Goal: Task Accomplishment & Management: Manage account settings

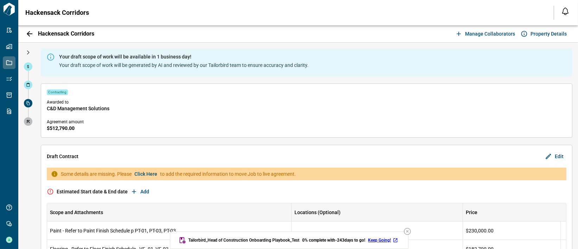
click at [75, 13] on span "Hackensack Corridors" at bounding box center [57, 12] width 64 height 7
copy span "Corridors"
click at [31, 87] on span at bounding box center [28, 85] width 8 height 8
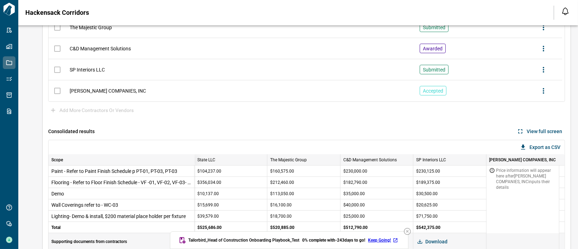
scroll to position [174, 0]
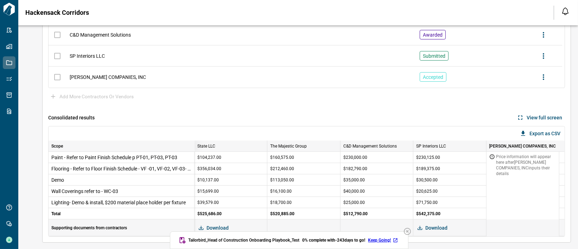
click at [408, 231] on icon "button" at bounding box center [407, 231] width 7 height 7
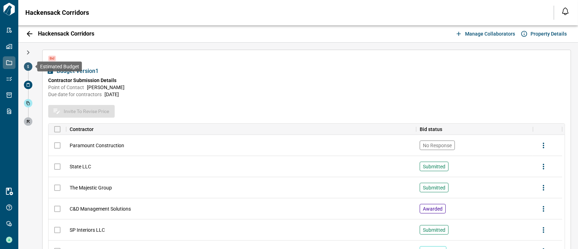
click at [31, 68] on span at bounding box center [28, 66] width 8 height 8
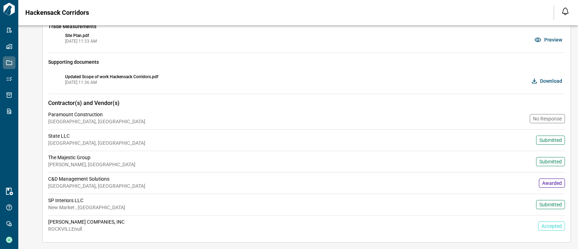
scroll to position [152, 0]
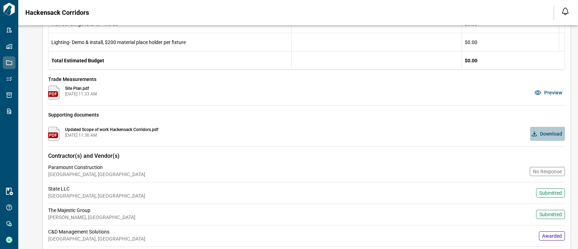
click at [544, 134] on span "Download" at bounding box center [551, 133] width 22 height 7
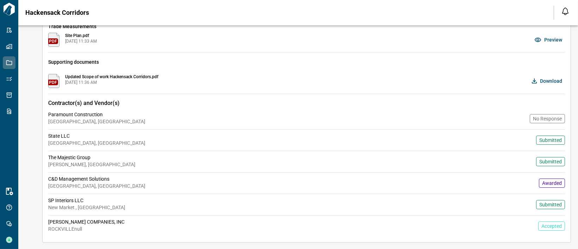
scroll to position [0, 0]
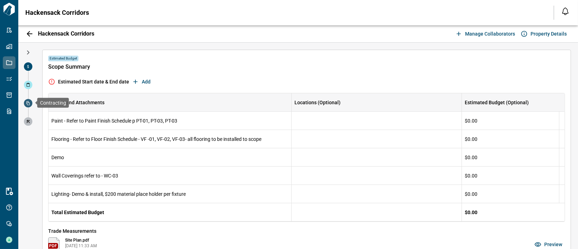
click at [30, 103] on span at bounding box center [28, 103] width 8 height 8
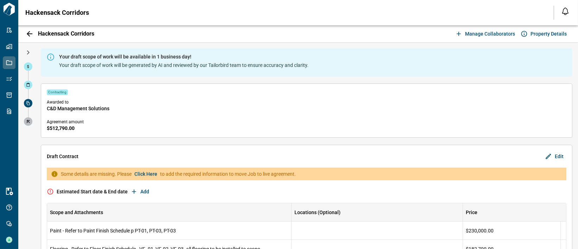
scroll to position [105, 0]
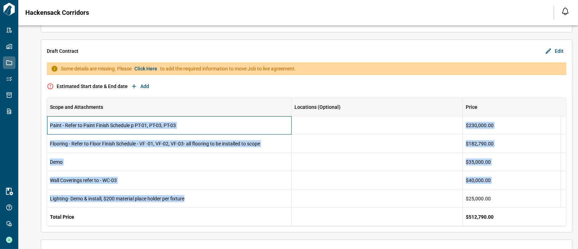
drag, startPoint x: 50, startPoint y: 124, endPoint x: 196, endPoint y: 203, distance: 166.1
click at [196, 203] on div "Paint - Refer to Paint Finish Schedule p PT-01, PT-03, PT-03 $230,000.00 Floori…" at bounding box center [306, 171] width 519 height 110
copy div "Paint - Refer to Paint Finish Schedule p PT-01, PT-03, PT-03 $230,000.00 Floori…"
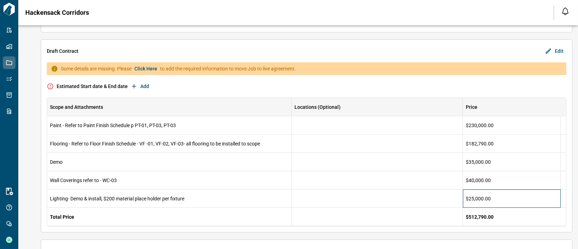
click at [494, 196] on div "$25,000.00" at bounding box center [512, 198] width 98 height 18
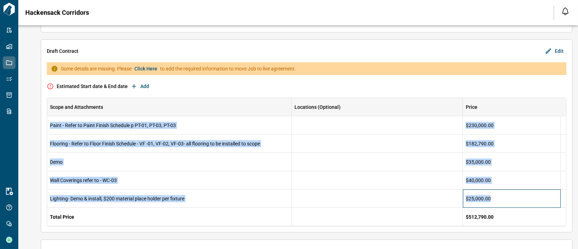
drag, startPoint x: 493, startPoint y: 196, endPoint x: 49, endPoint y: 123, distance: 450.5
click at [49, 123] on div "Paint - Refer to Paint Finish Schedule p PT-01, PT-03, PT-03 $230,000.00 Floori…" at bounding box center [306, 171] width 519 height 110
copy div "Paint - Refer to Paint Finish Schedule p PT-01, PT-03, PT-03 $230,000.00 Floori…"
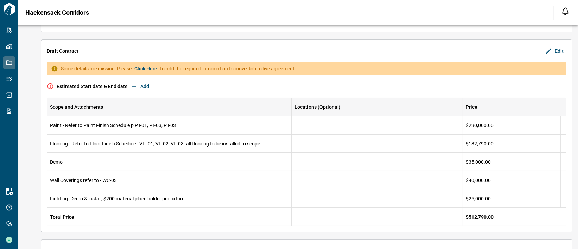
click at [40, 105] on div "Your draft scope of work will be available in 1 business day! Your draft scope …" at bounding box center [306, 110] width 543 height 347
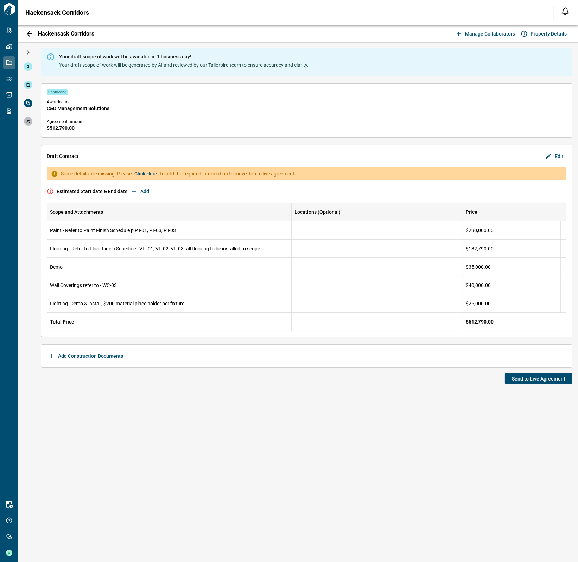
scroll to position [0, 0]
click at [28, 83] on icon at bounding box center [28, 85] width 4 height 4
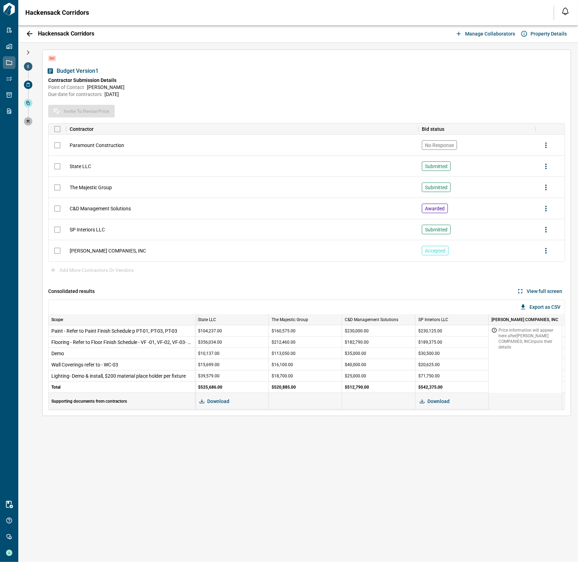
click at [28, 65] on icon at bounding box center [28, 66] width 4 height 4
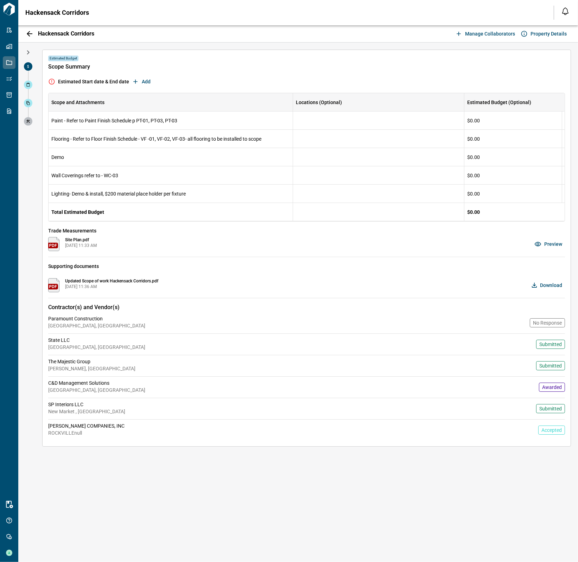
click at [71, 248] on span "Updated Scope of work Hackensack Corridors.pdf" at bounding box center [111, 281] width 93 height 6
drag, startPoint x: 71, startPoint y: 280, endPoint x: 141, endPoint y: 278, distance: 69.6
click at [141, 248] on span "Updated Scope of work Hackensack Corridors.pdf" at bounding box center [111, 281] width 93 height 6
copy span "Updated Scope of work Hackensack Corridors"
click at [233, 248] on div "Updated Scope of work Hackensack Corridors.pdf [DATE] 11:36 AM Download" at bounding box center [306, 285] width 517 height 14
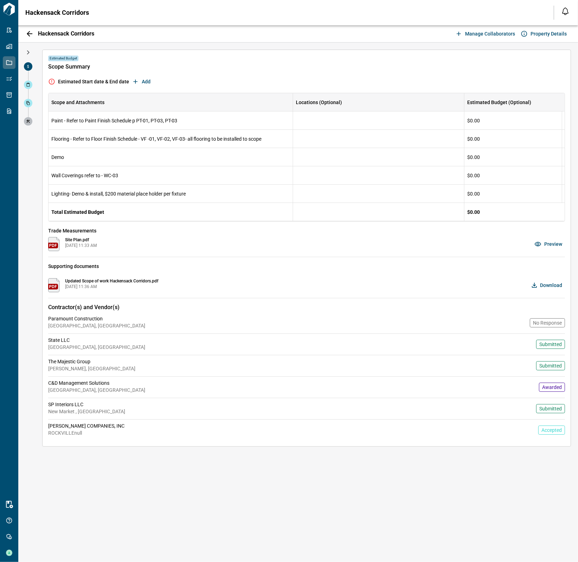
click at [84, 248] on span "[DATE] 11:36 AM" at bounding box center [111, 287] width 93 height 6
copy div "Updated Scope of work Hackensack Corridors.pdf"
click at [232, 248] on div "Estimated Budget Scope Summary Estimated Start date & End date Add Scope and At…" at bounding box center [306, 248] width 529 height 397
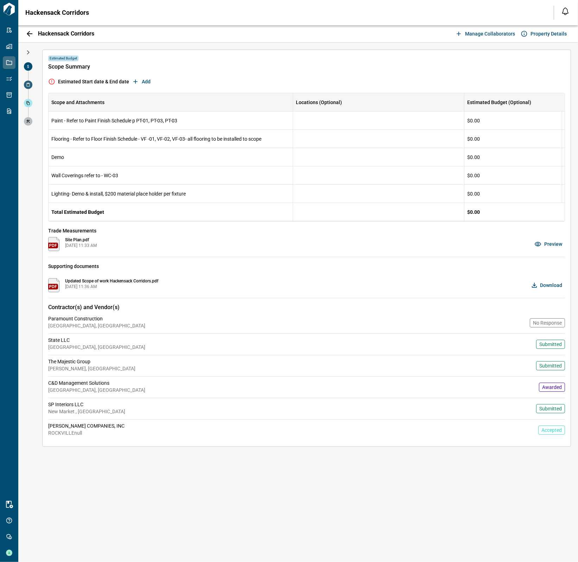
click at [28, 99] on span at bounding box center [28, 103] width 8 height 8
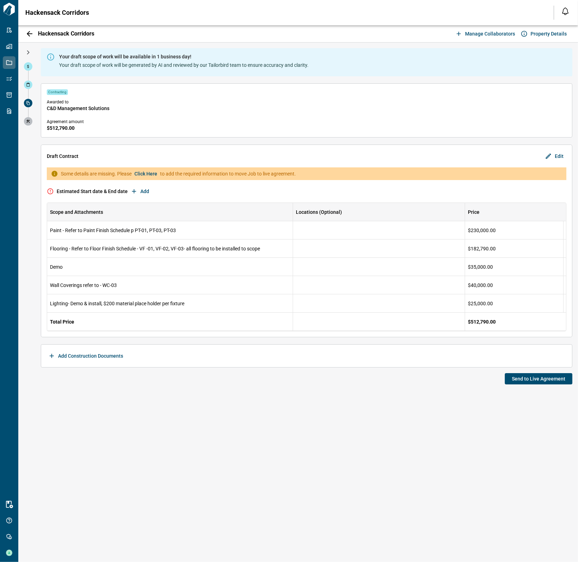
click at [78, 248] on span "Add Construction Documents" at bounding box center [90, 355] width 65 height 7
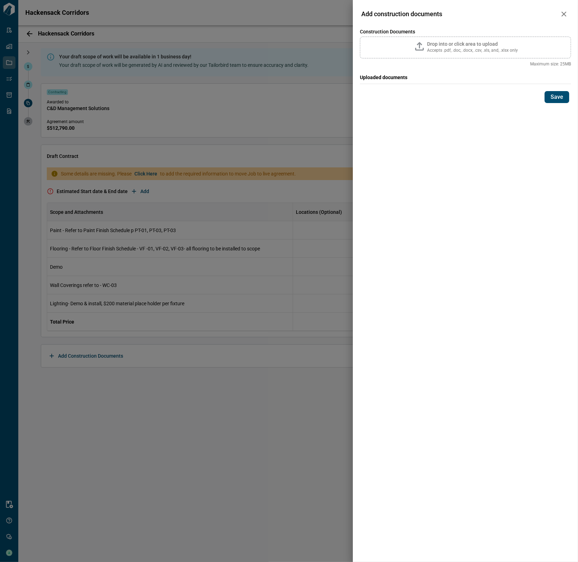
click at [457, 46] on span "Drop into or click area to upload" at bounding box center [462, 44] width 71 height 6
click at [0, 0] on input "Drop into or click area to upload Accepts .pdf, .doc, .docx, .csv, .xls, and, .…" at bounding box center [0, 0] width 0 height 0
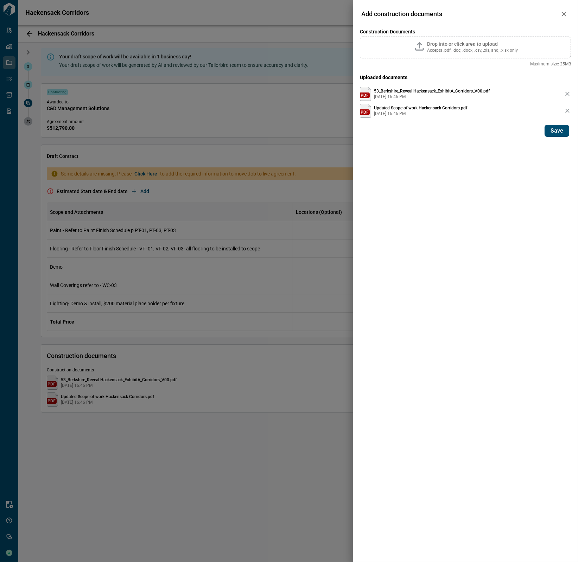
click at [558, 135] on button "Save" at bounding box center [556, 131] width 25 height 12
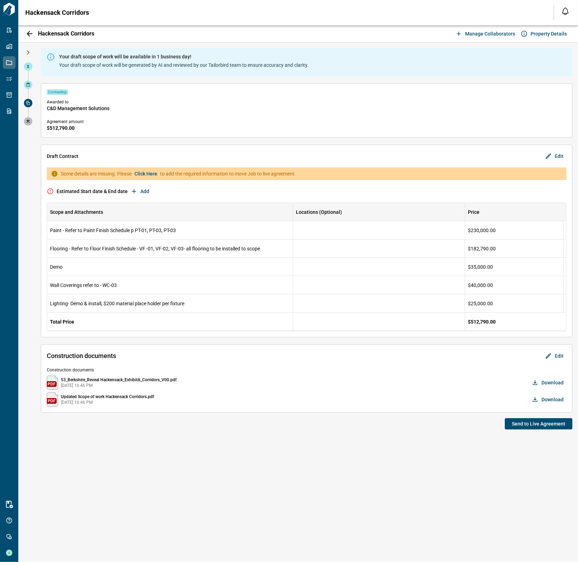
click at [131, 248] on span "Updated Scope of work Hackensack Corridors.pdf" at bounding box center [107, 397] width 93 height 6
click at [166, 248] on div "53_Berkshire_Reveal Hackensack_ExhibitA_Corridors_V00.pdf [DATE] 16:46 PM" at bounding box center [119, 383] width 116 height 14
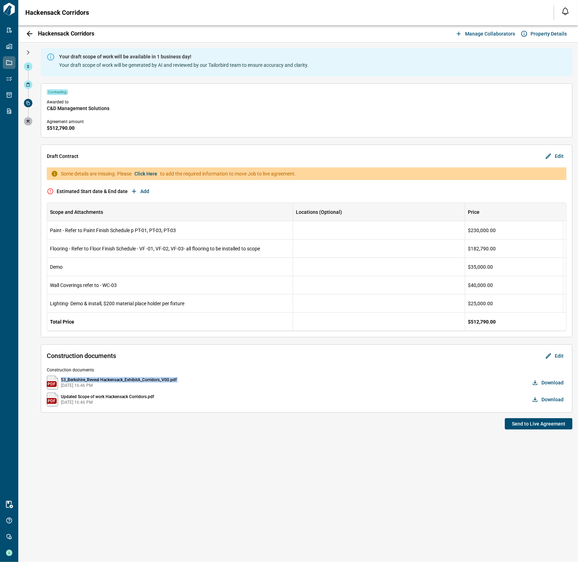
click at [166, 248] on div "53_Berkshire_Reveal Hackensack_ExhibitA_Corridors_V00.pdf [DATE] 16:46 PM" at bounding box center [119, 383] width 116 height 14
click at [186, 248] on div "53_Berkshire_Reveal Hackensack_ExhibitA_Corridors_V00.pdf [DATE] 16:46 PM" at bounding box center [288, 383] width 483 height 14
